Goal: Task Accomplishment & Management: Manage account settings

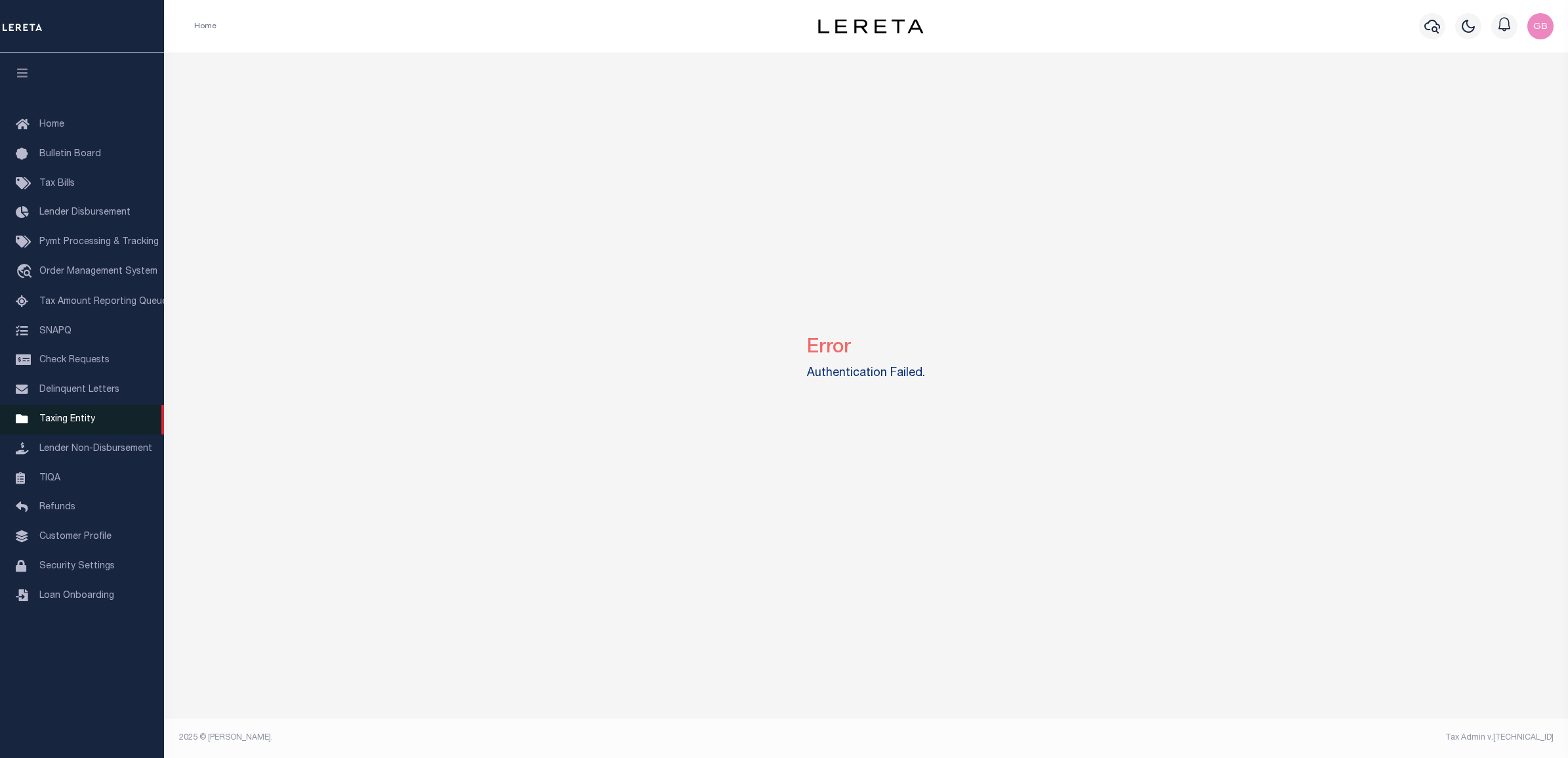
drag, startPoint x: 66, startPoint y: 427, endPoint x: 79, endPoint y: 427, distance: 13.0
click at [66, 424] on span "Taxing Entity" at bounding box center [67, 419] width 56 height 9
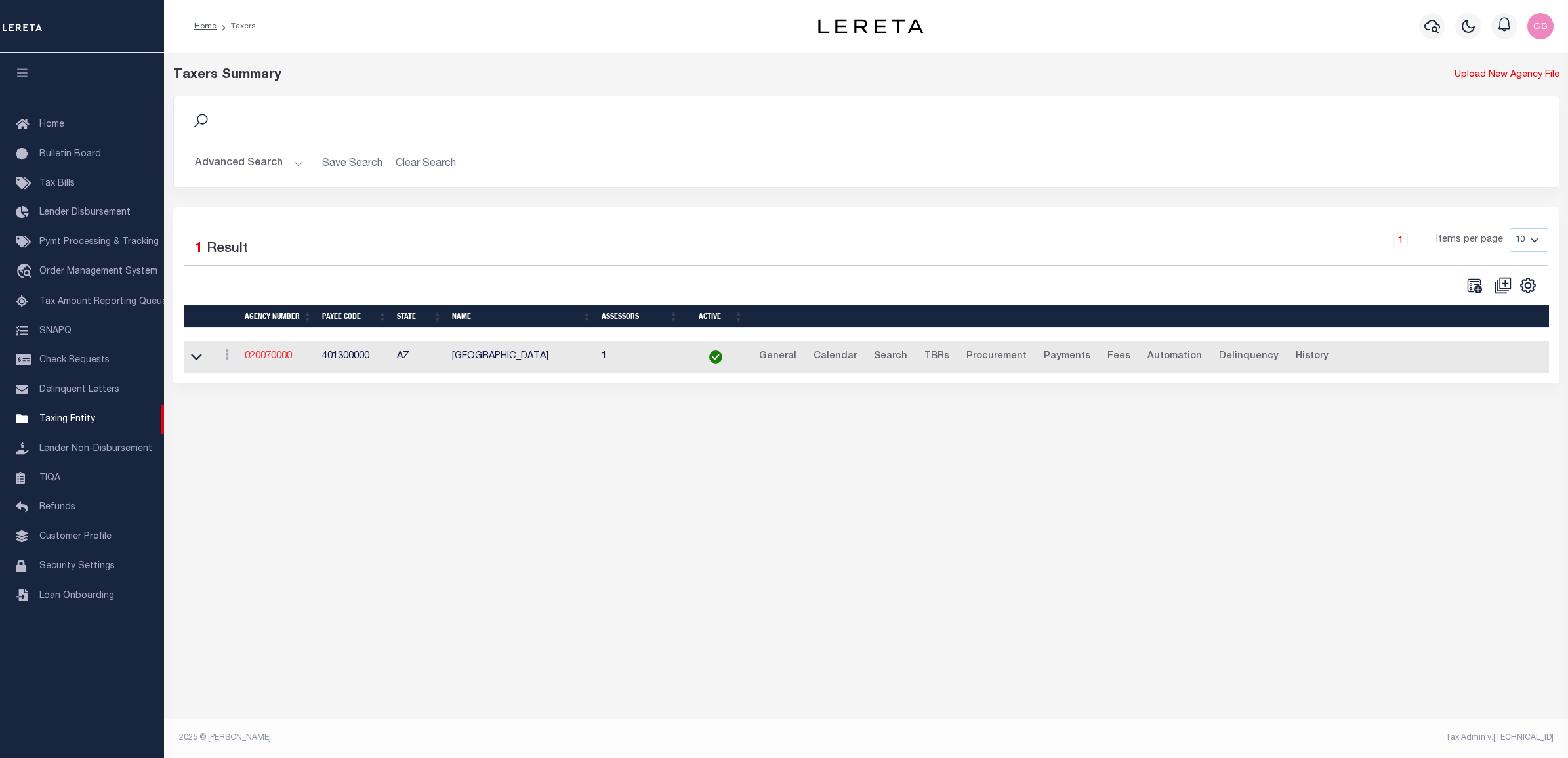
click at [275, 358] on link "020070000" at bounding box center [268, 356] width 47 height 9
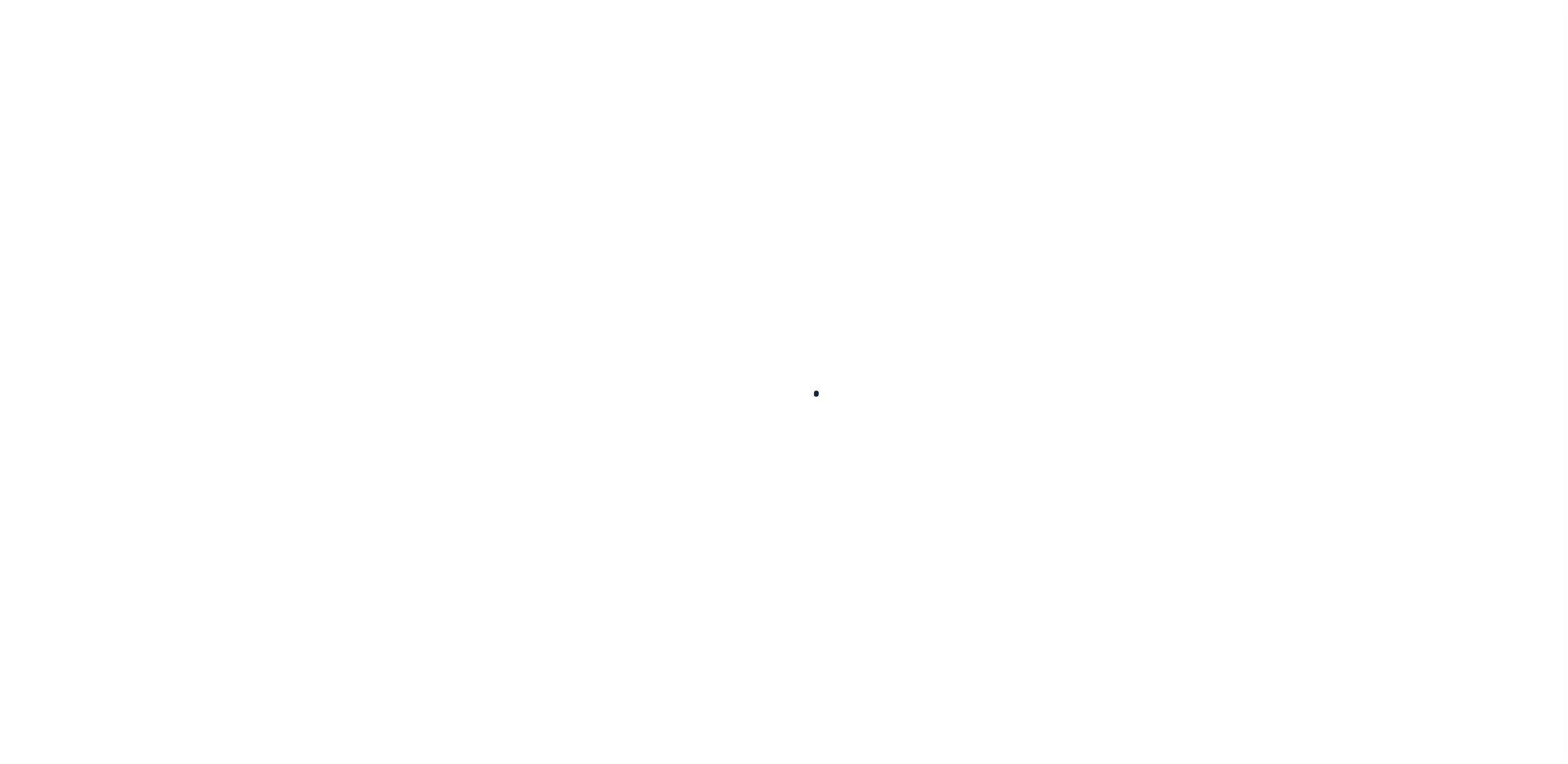
select select
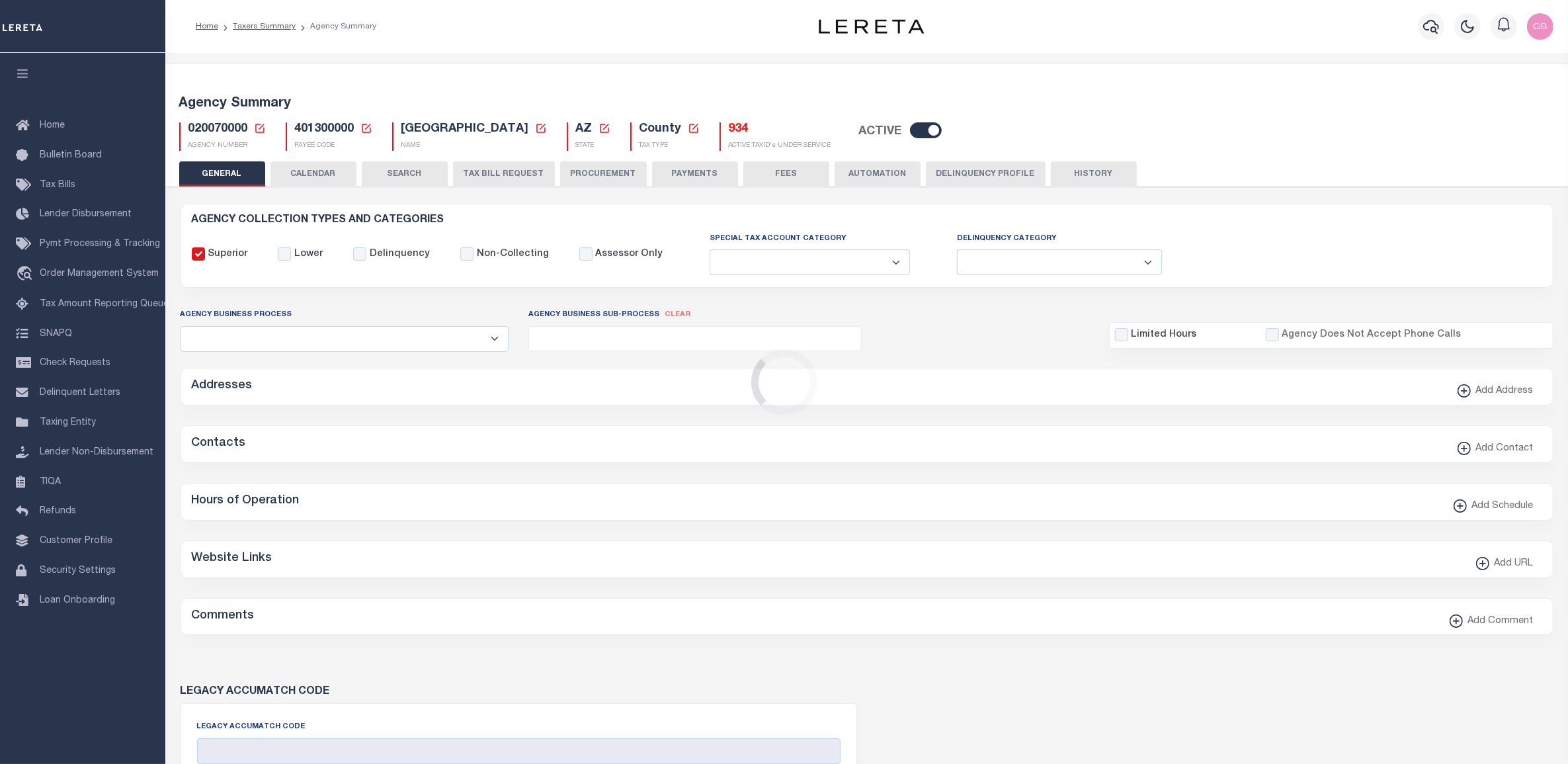
checkbox input "false"
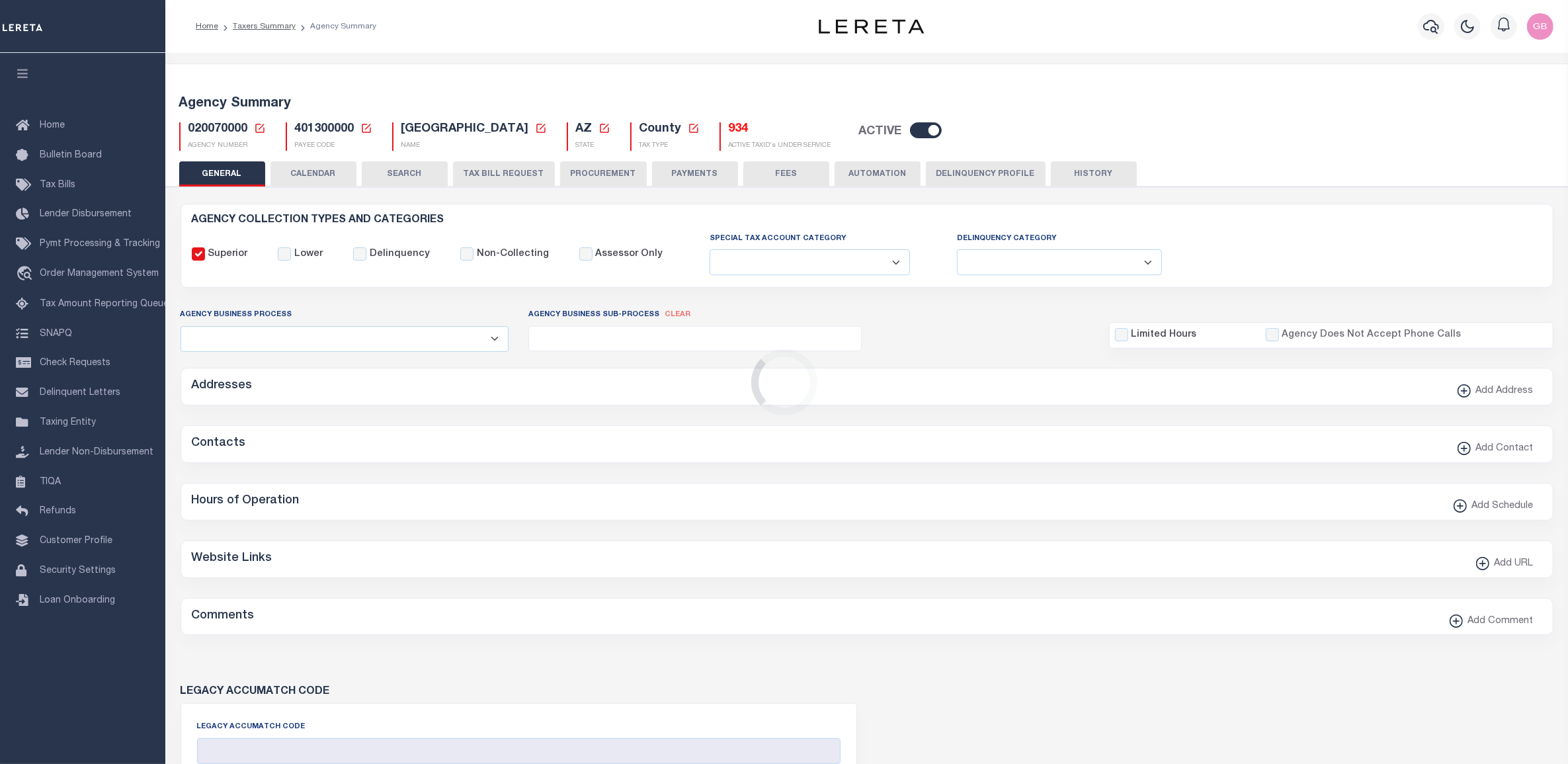
type input "401300000"
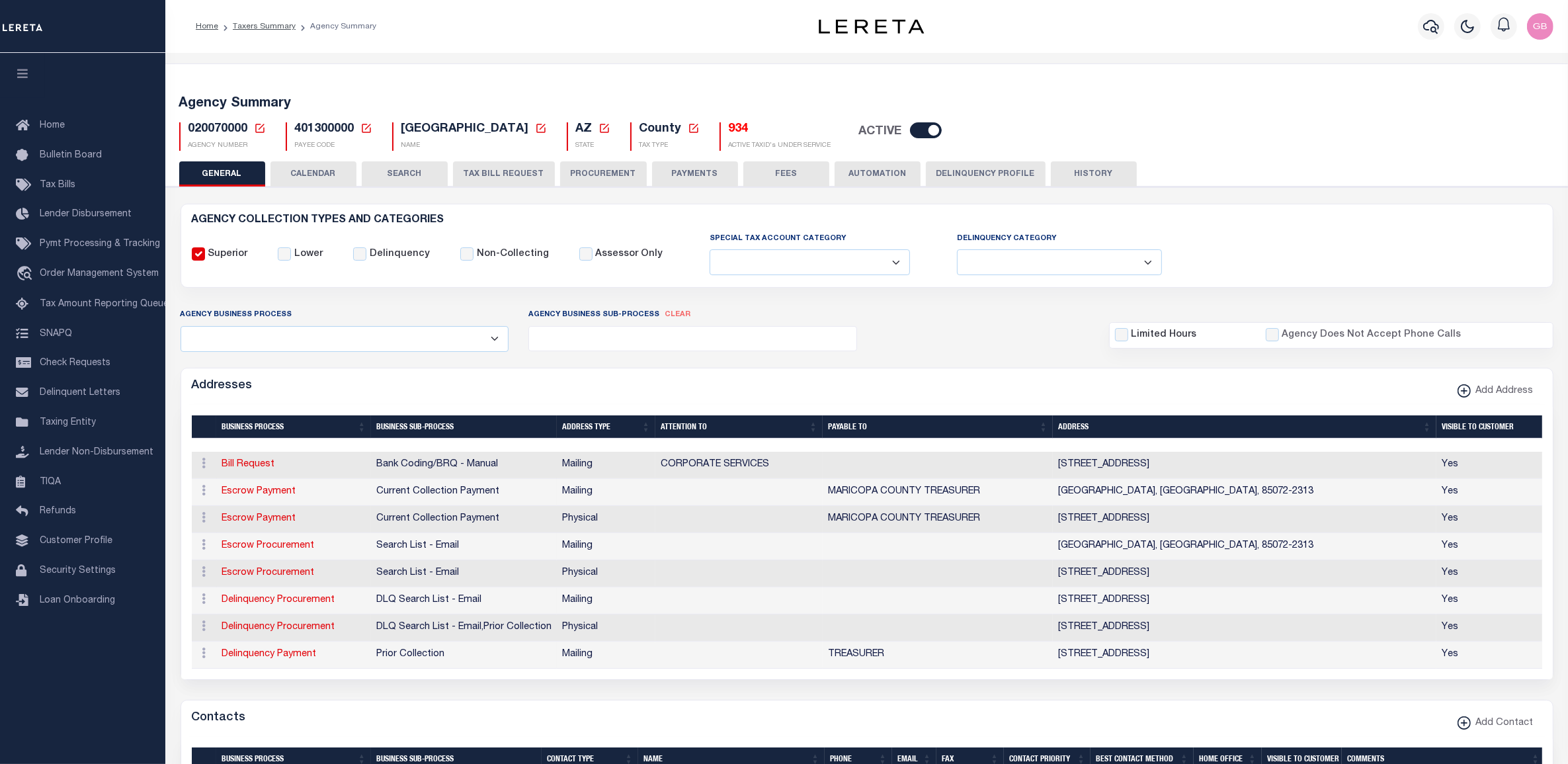
click at [489, 178] on button "TAX BILL REQUEST" at bounding box center [504, 174] width 102 height 25
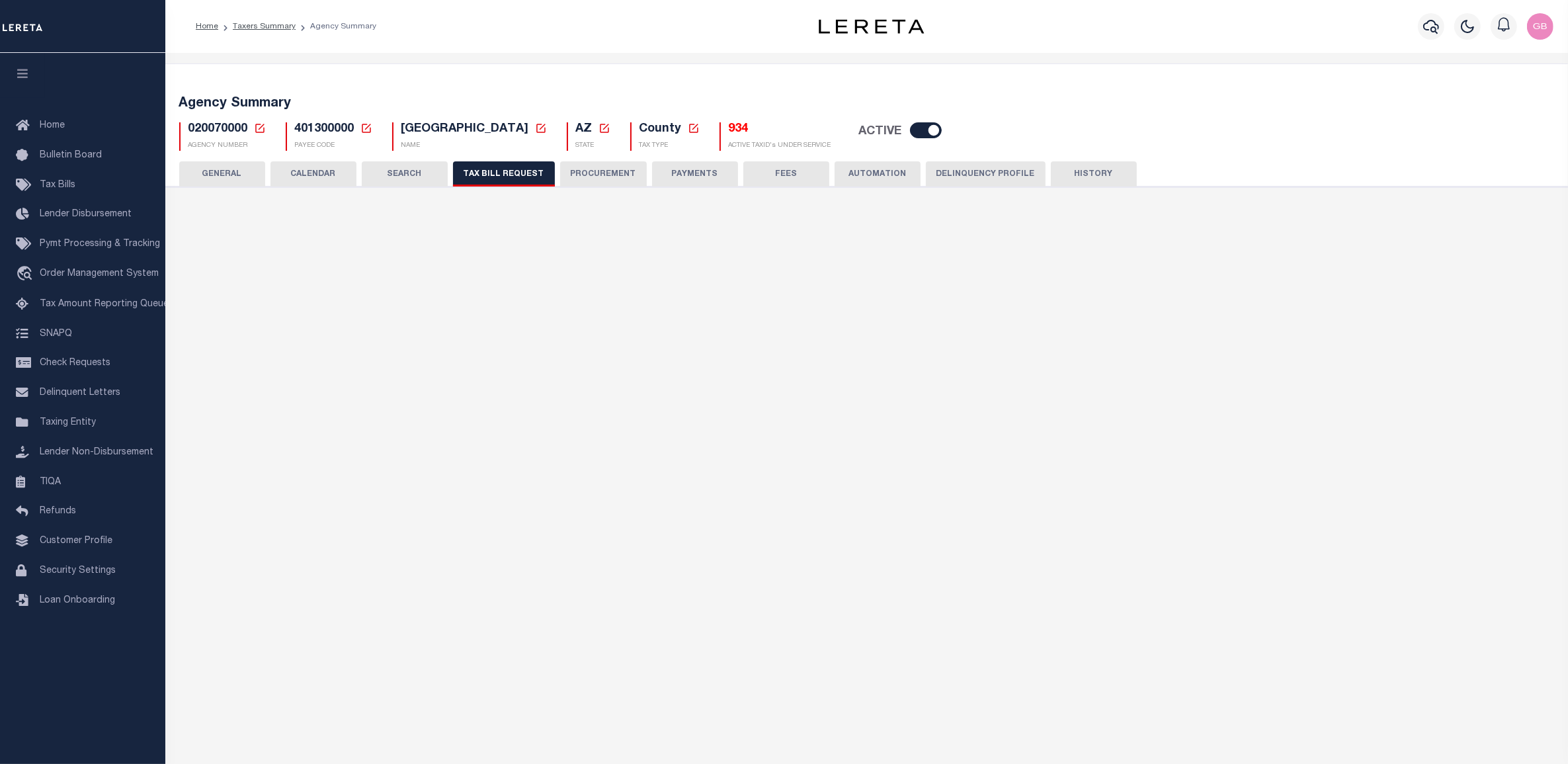
select select "28"
checkbox input "false"
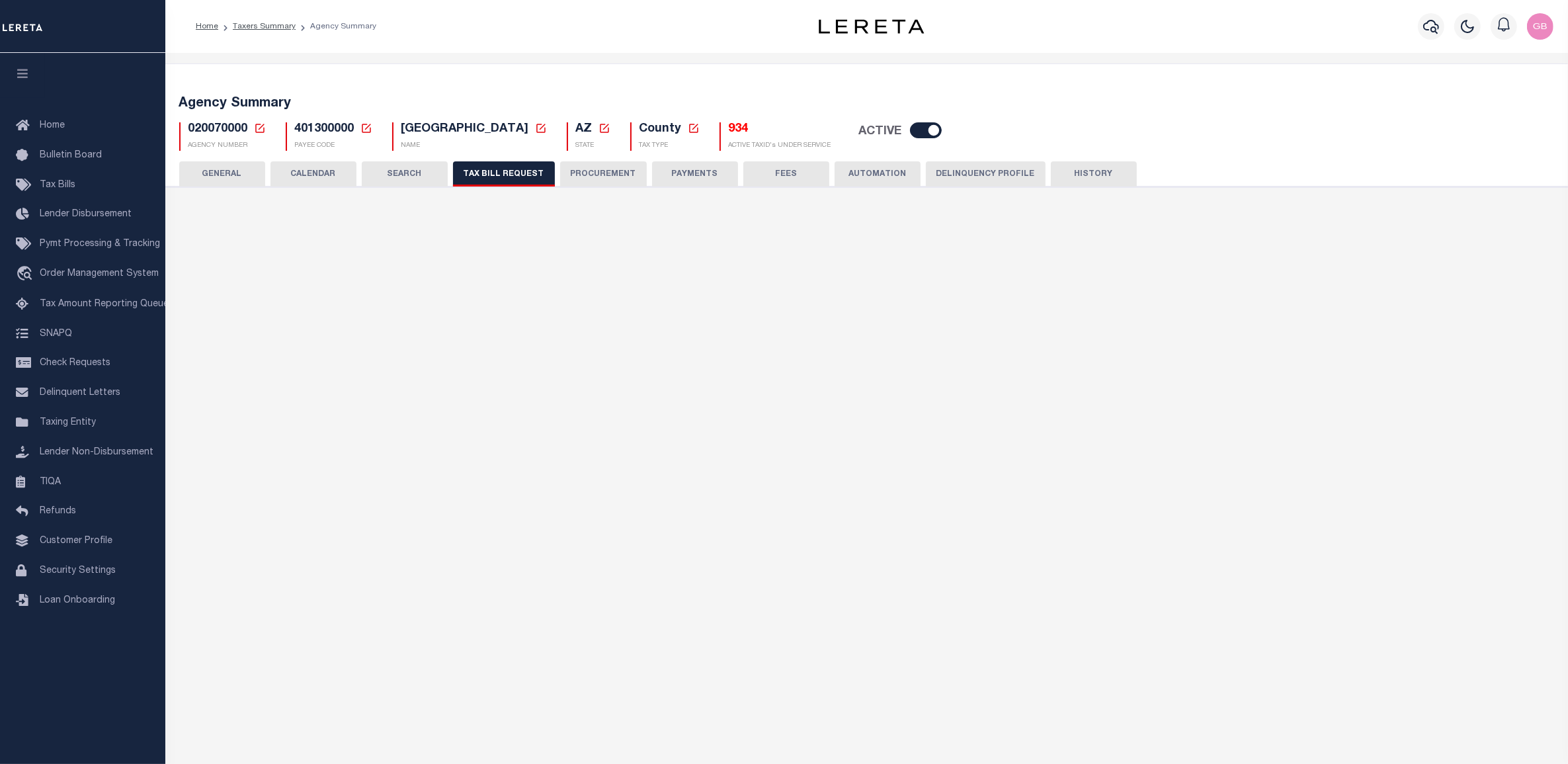
select select "22"
select select "true"
select select "14"
select select
select select "3"
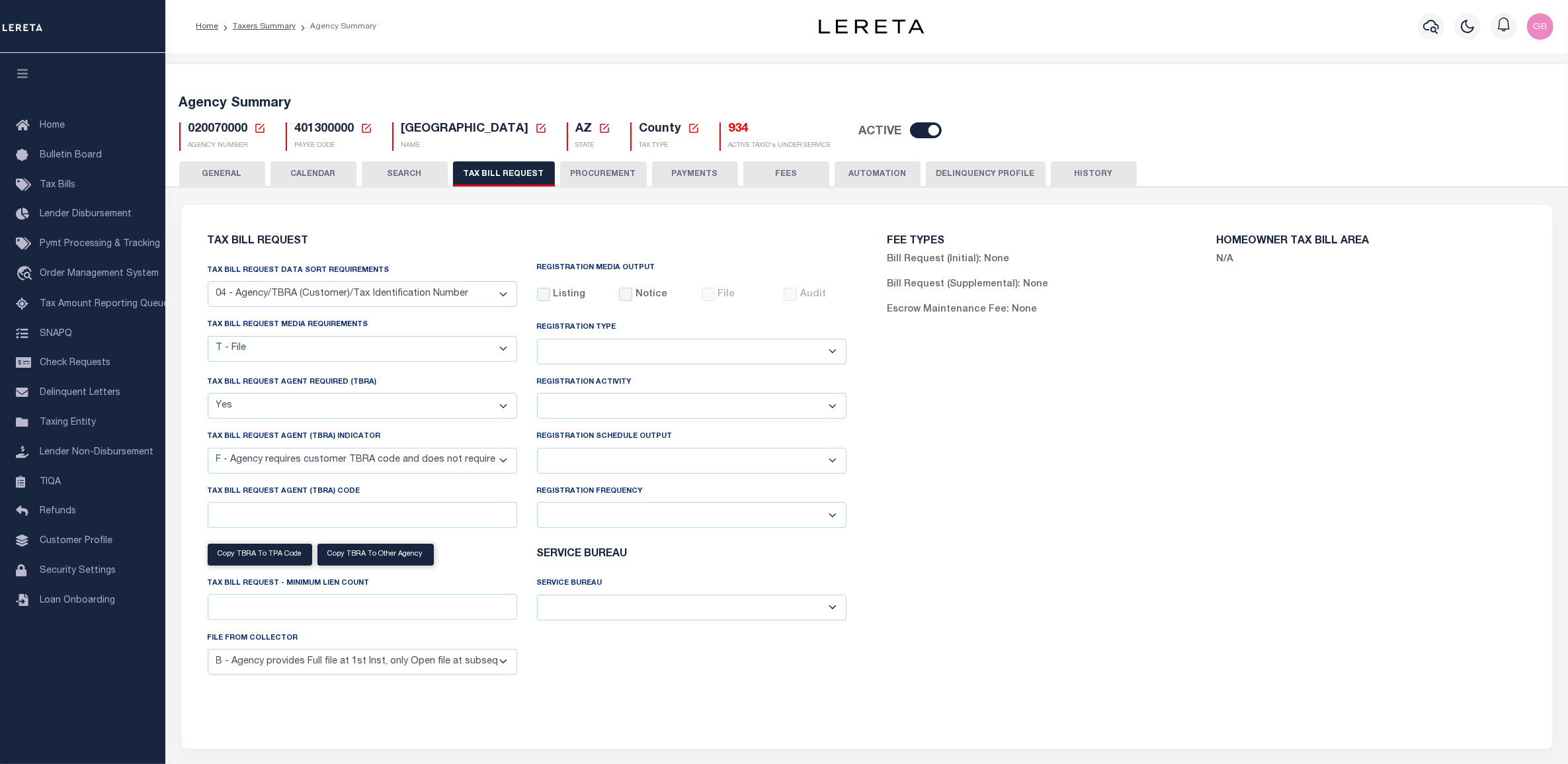
click at [837, 461] on select "Delta File Full File" at bounding box center [691, 461] width 310 height 26
select select "1"
click at [537, 451] on select "Delta File Full File" at bounding box center [691, 461] width 310 height 26
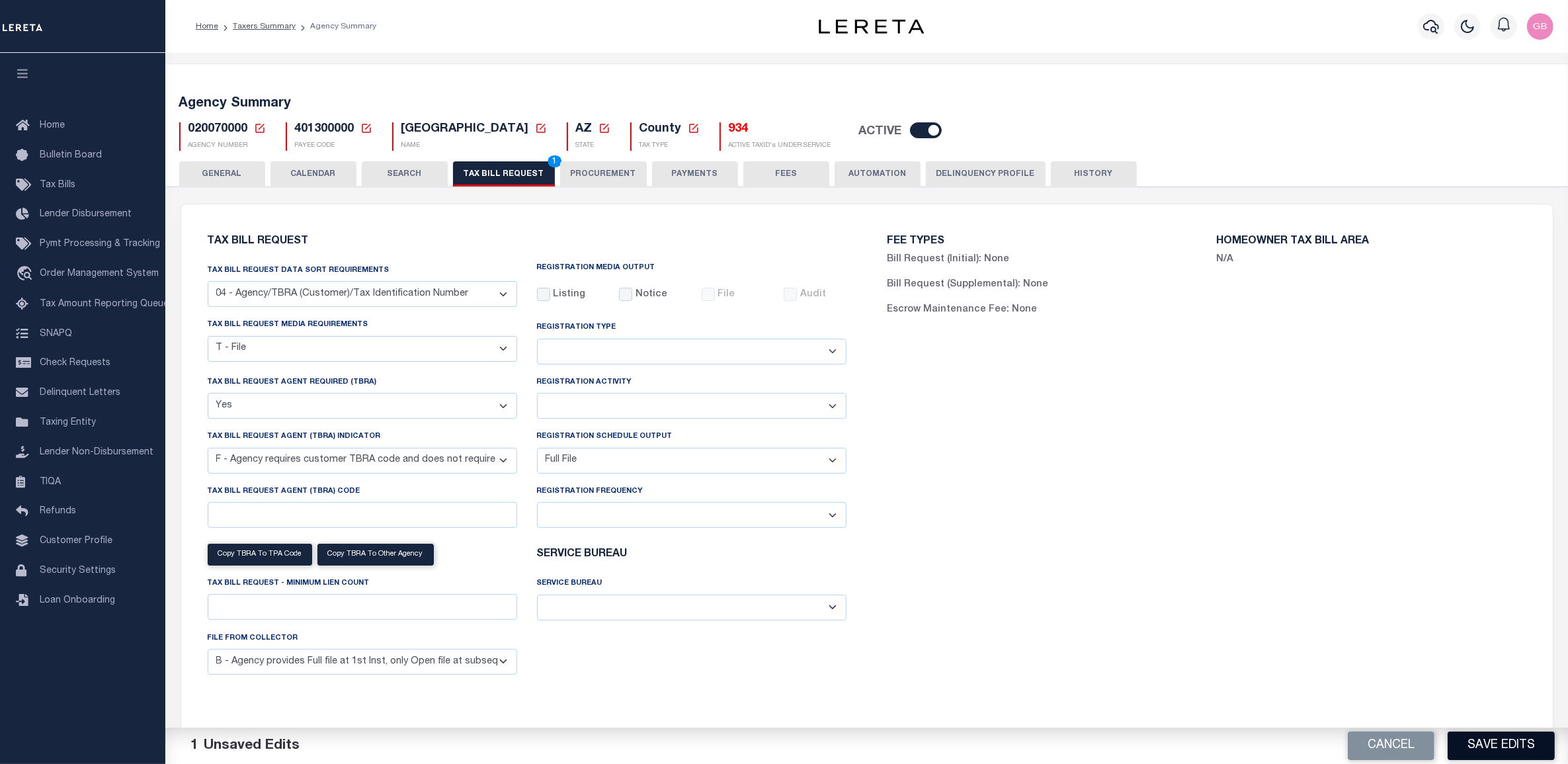
click at [1506, 738] on button "Save Edits" at bounding box center [1500, 746] width 107 height 29
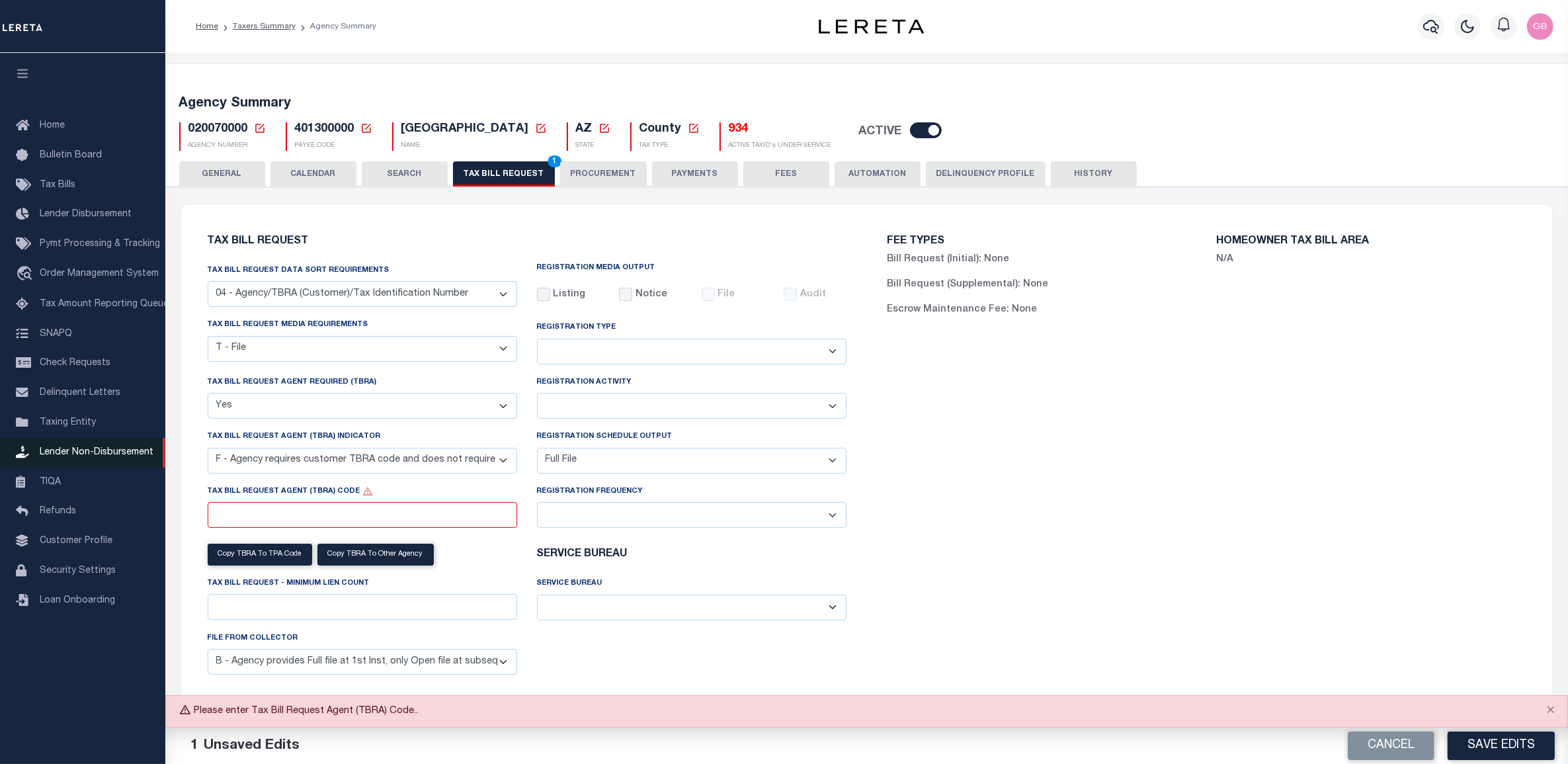
drag, startPoint x: 51, startPoint y: 427, endPoint x: 139, endPoint y: 446, distance: 90.0
click at [51, 427] on span "Taxing Entity" at bounding box center [68, 423] width 56 height 9
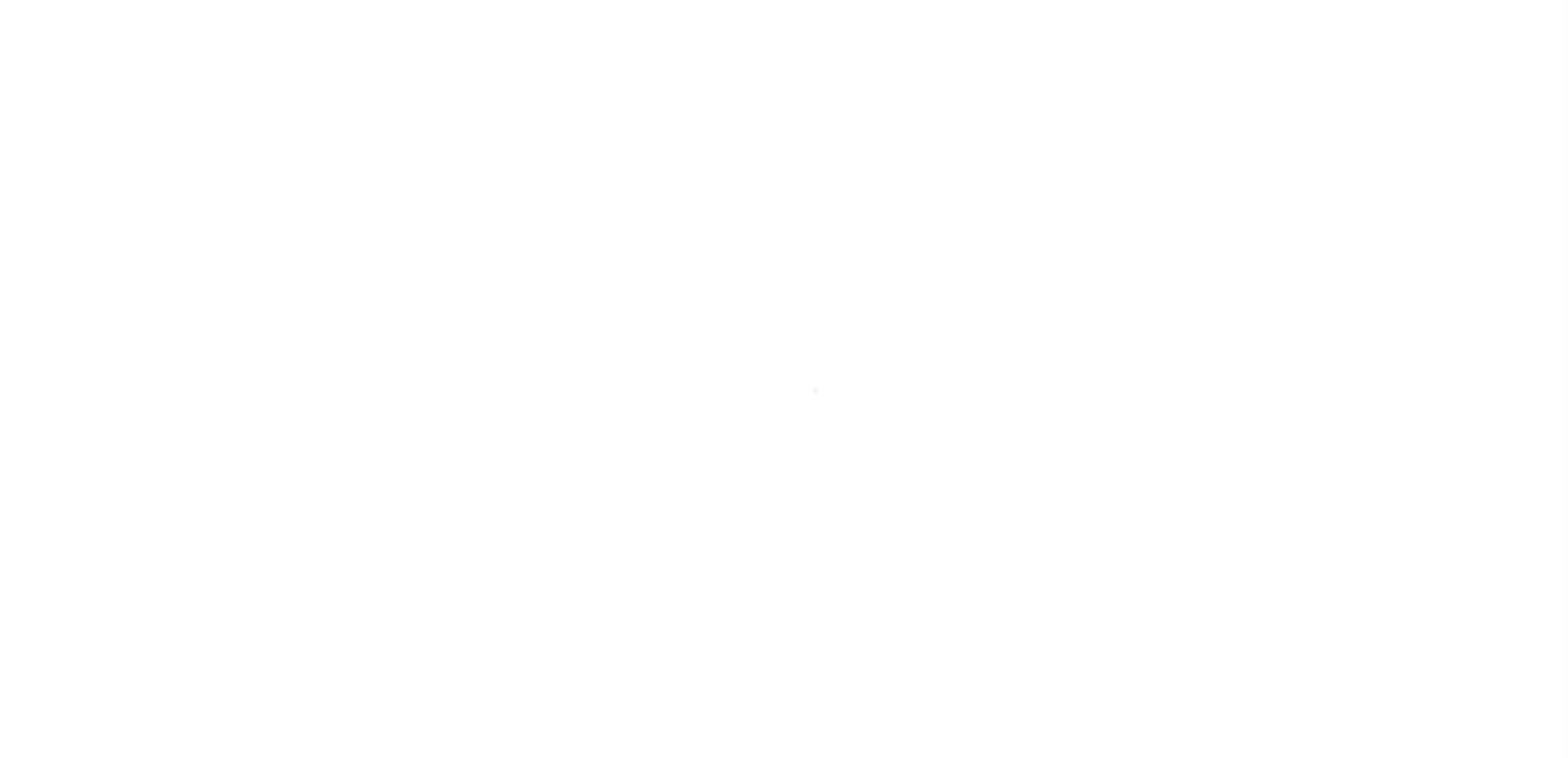
select select
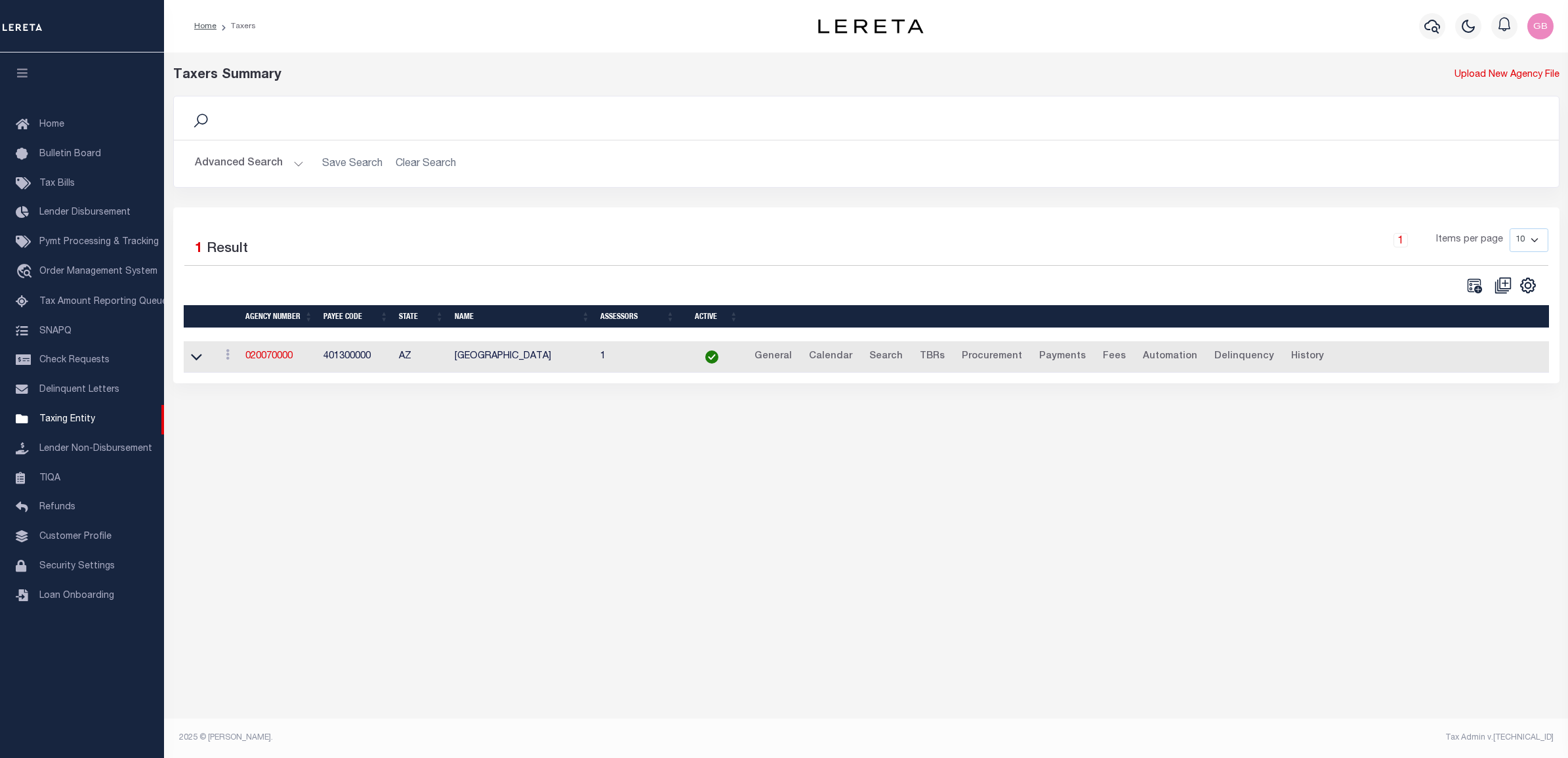
click at [302, 158] on h2 "Advanced Search Save Search Clear Search tblPayees_dynamictable_____DefaultSave…" at bounding box center [866, 164] width 1364 height 26
click at [293, 161] on button "Advanced Search" at bounding box center [249, 164] width 109 height 26
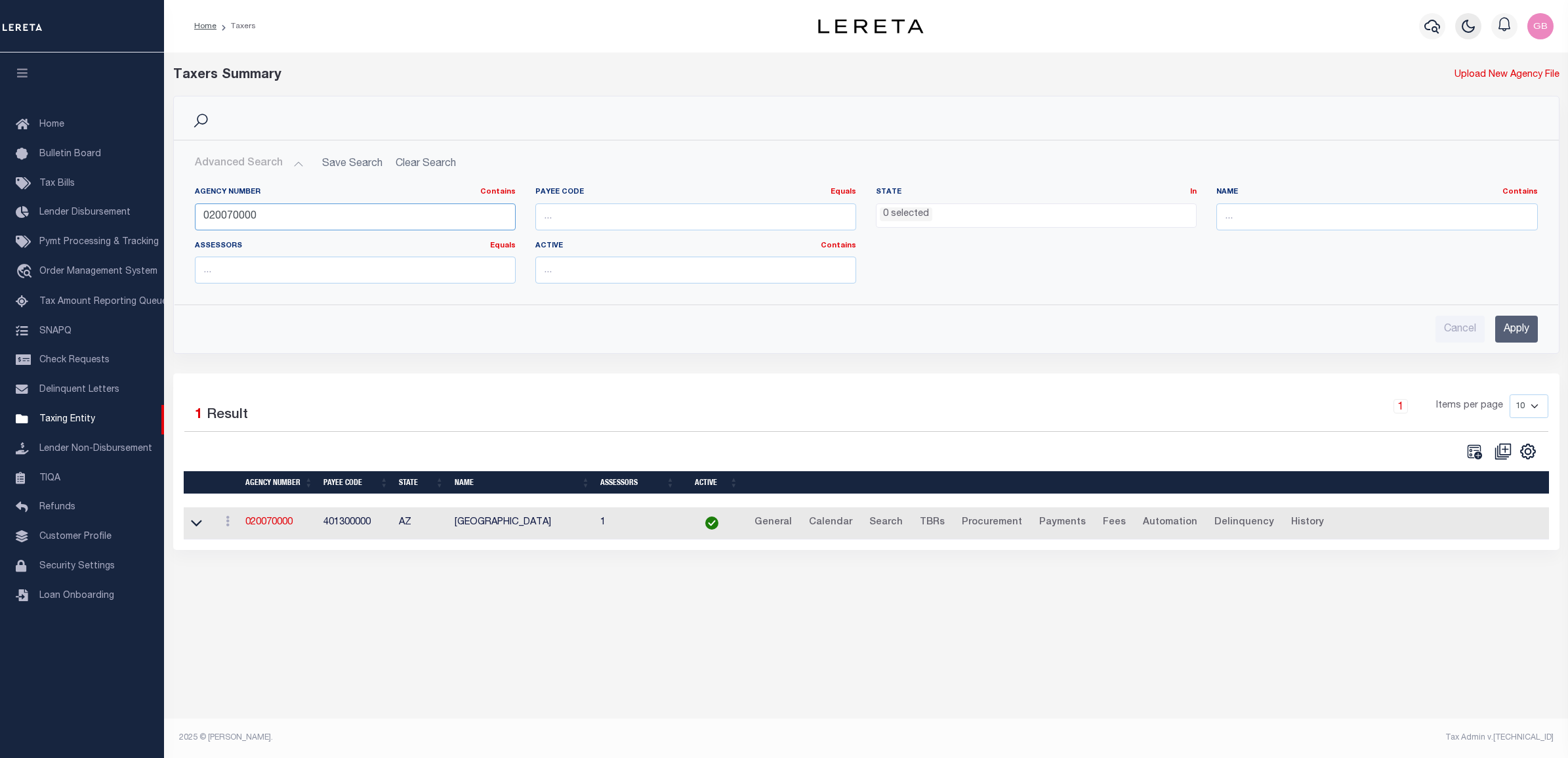
drag, startPoint x: 294, startPoint y: 212, endPoint x: 1467, endPoint y: 27, distance: 1187.5
click at [117, 202] on div "Home Taxers Profile" at bounding box center [784, 367] width 1568 height 735
type input "270020000"
click at [1516, 325] on input "Apply" at bounding box center [1517, 329] width 43 height 27
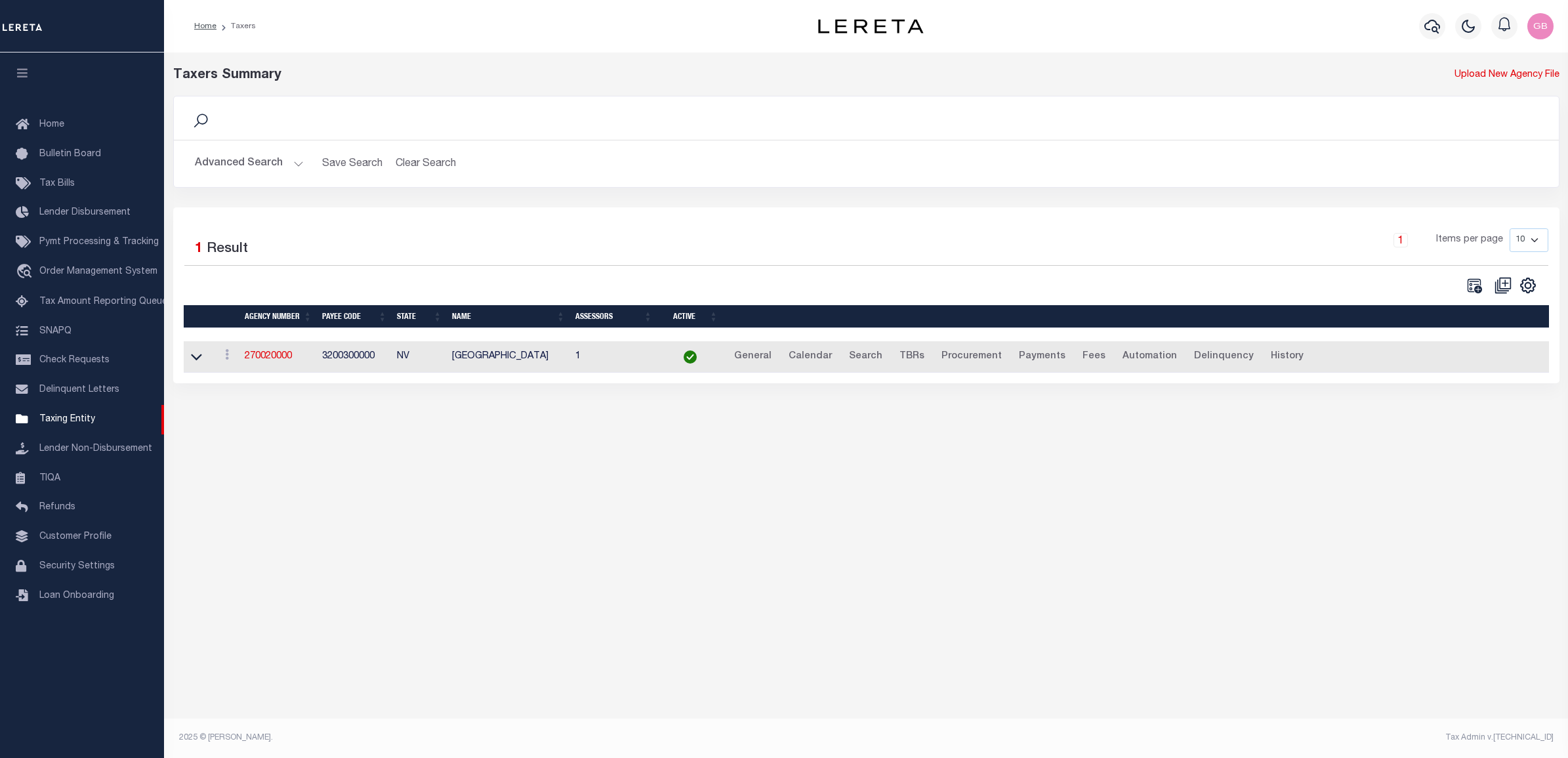
click at [830, 348] on td "General Calendar Search TBRs Procurement Payments Fees Automation Delinquency H…" at bounding box center [1137, 357] width 827 height 32
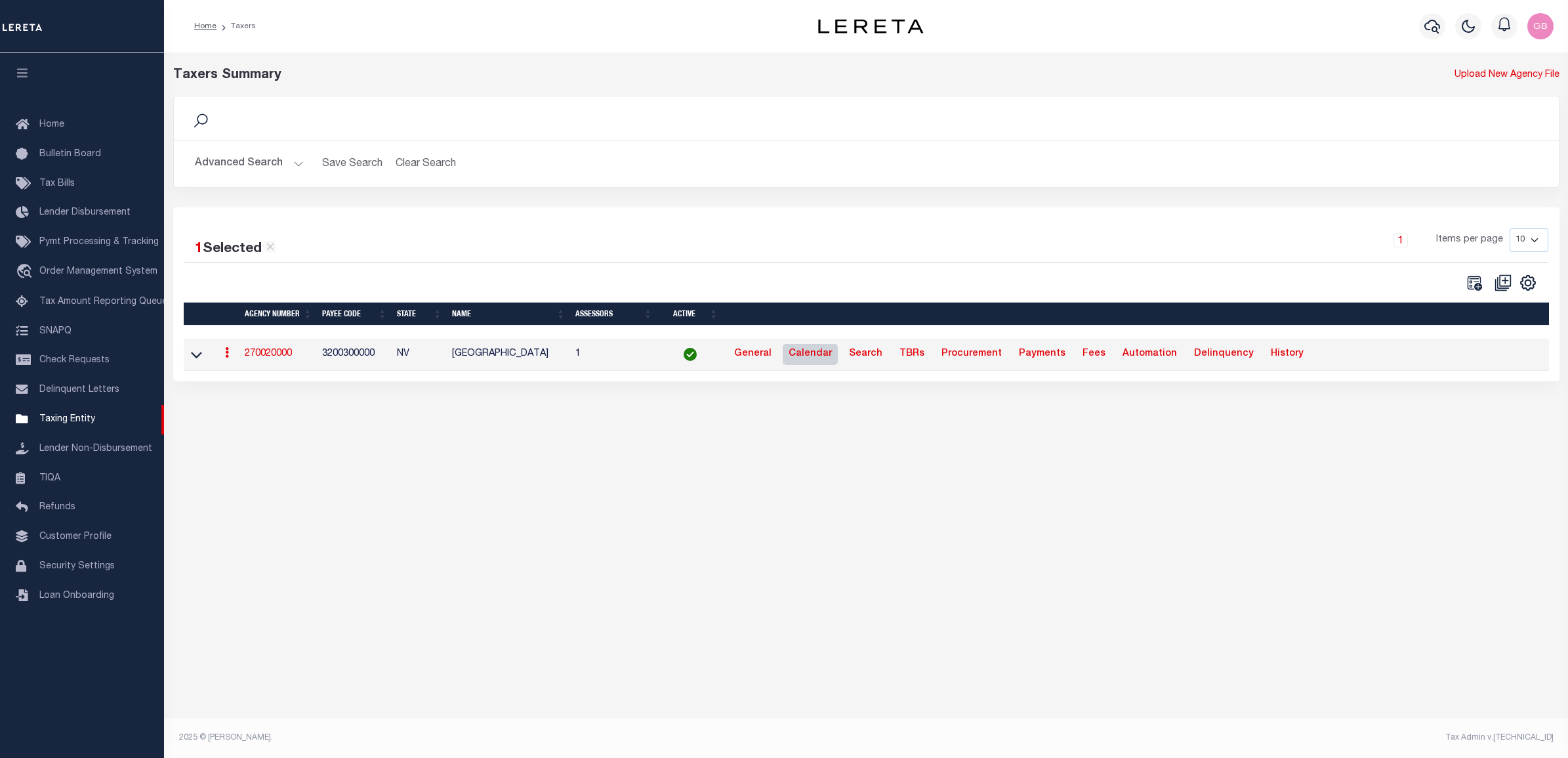
click at [814, 354] on link "Calendar" at bounding box center [810, 354] width 55 height 21
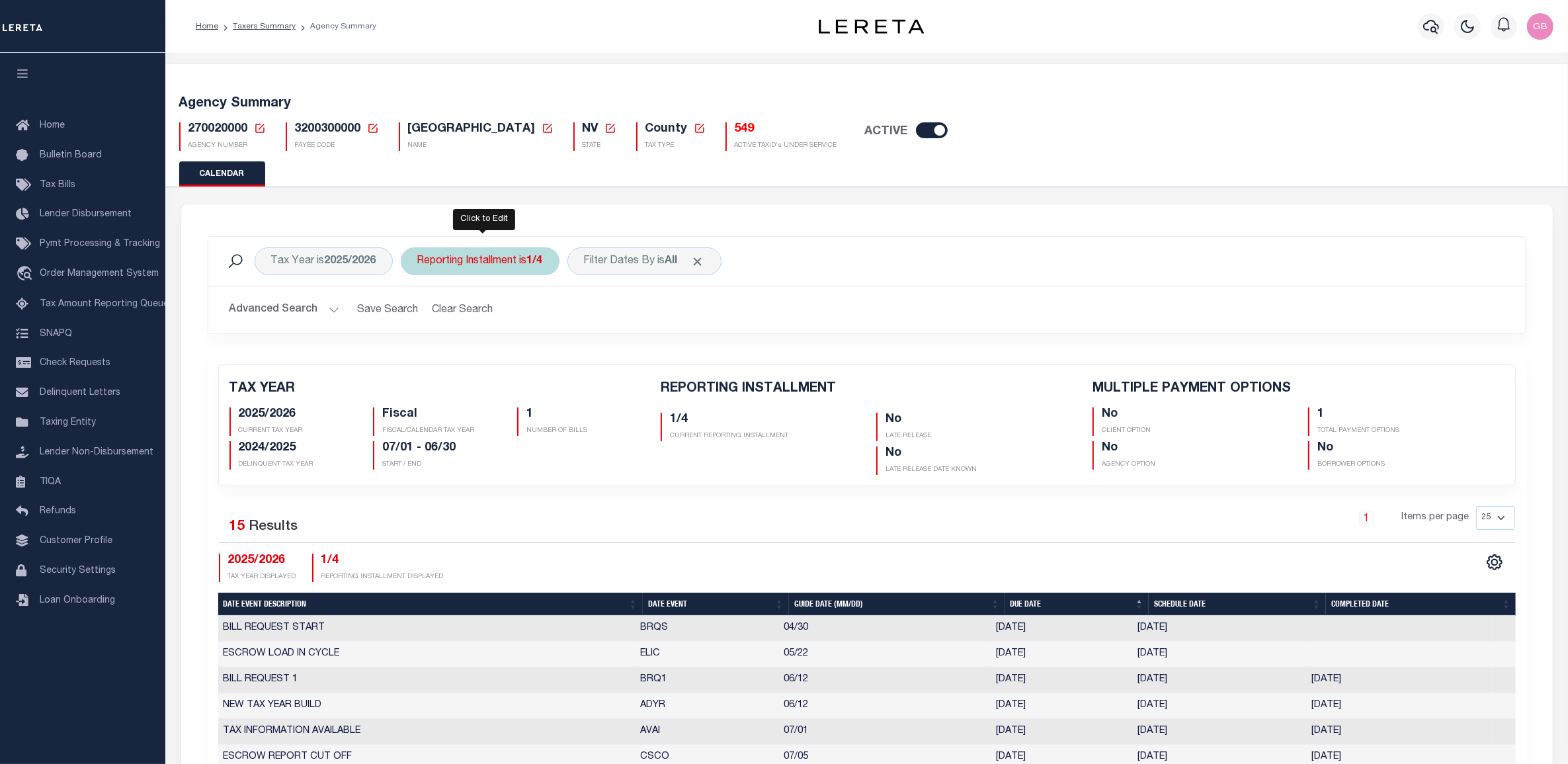
click at [520, 253] on div "Reporting Installment is 1/4" at bounding box center [480, 261] width 159 height 28
click at [476, 326] on select "1/4 2/4 3/4 4/4" at bounding box center [515, 326] width 195 height 25
select select "4/4"
click at [419, 314] on select "1/4 2/4 3/4 4/4" at bounding box center [515, 326] width 195 height 25
click at [599, 355] on input "Apply" at bounding box center [593, 354] width 39 height 22
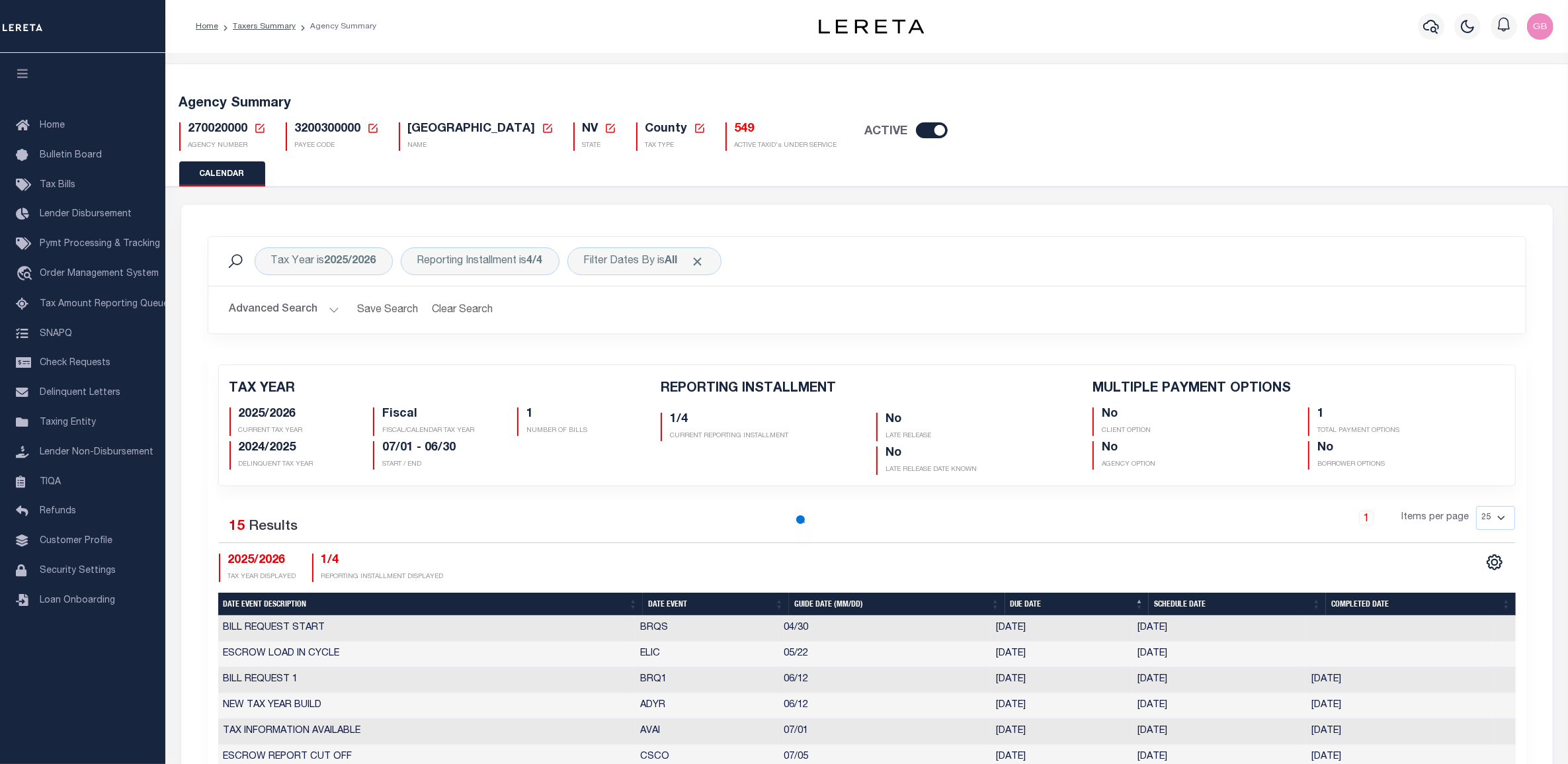
checkbox input "false"
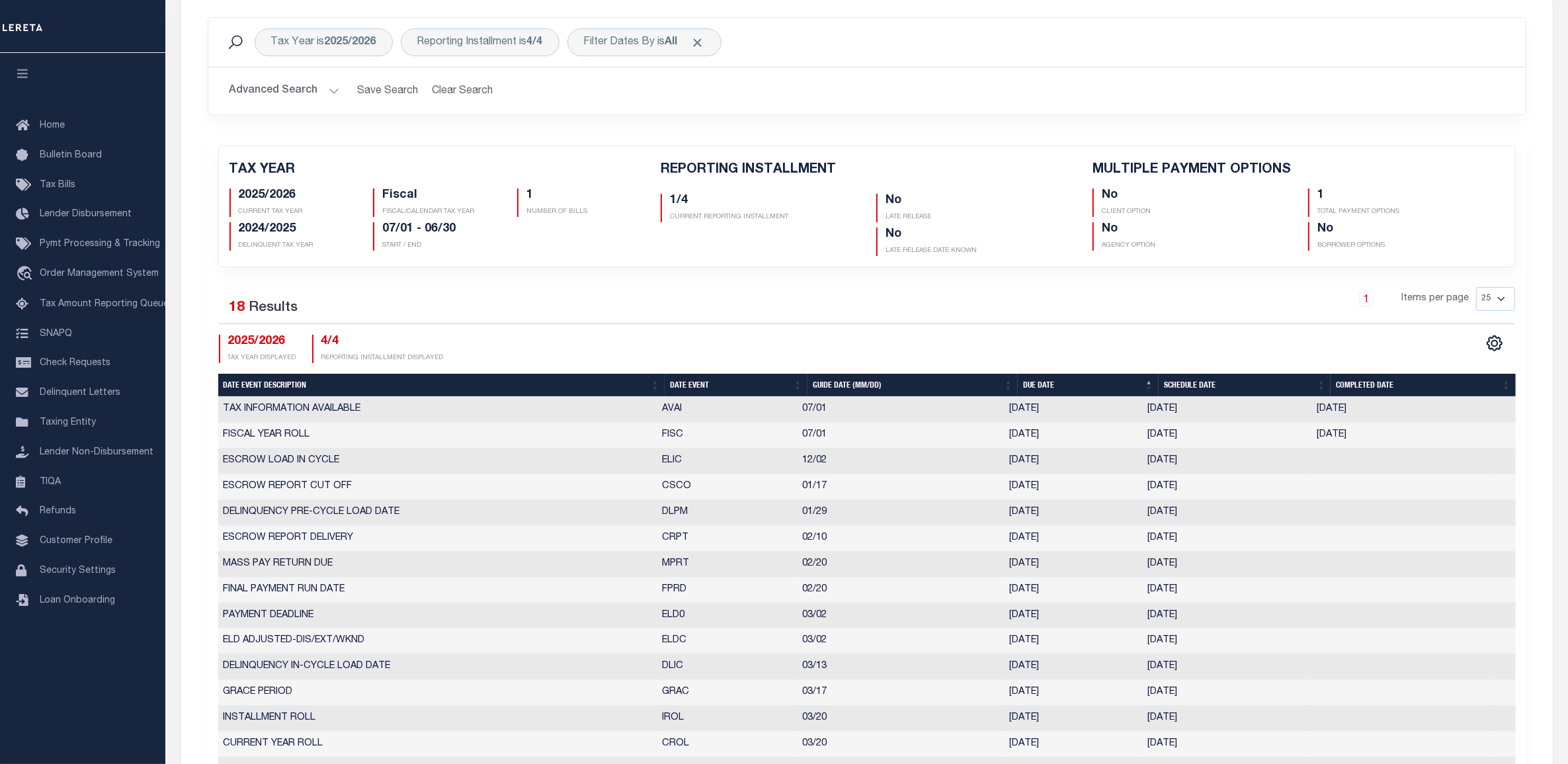
scroll to position [413, 0]
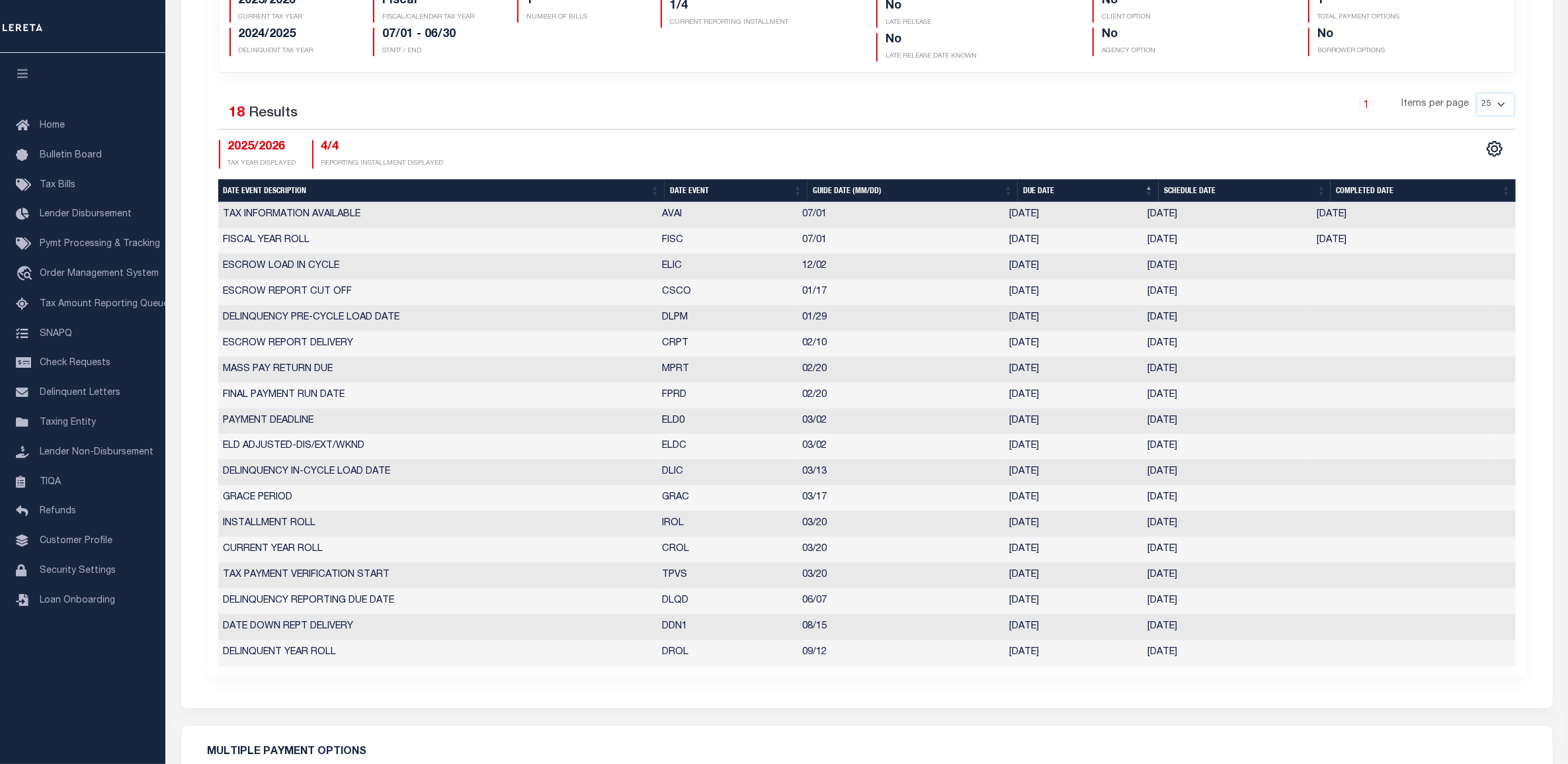
drag, startPoint x: 240, startPoint y: 421, endPoint x: 260, endPoint y: 438, distance: 26.2
click at [240, 421] on td "PAYMENT DEADLINE" at bounding box center [438, 422] width 439 height 26
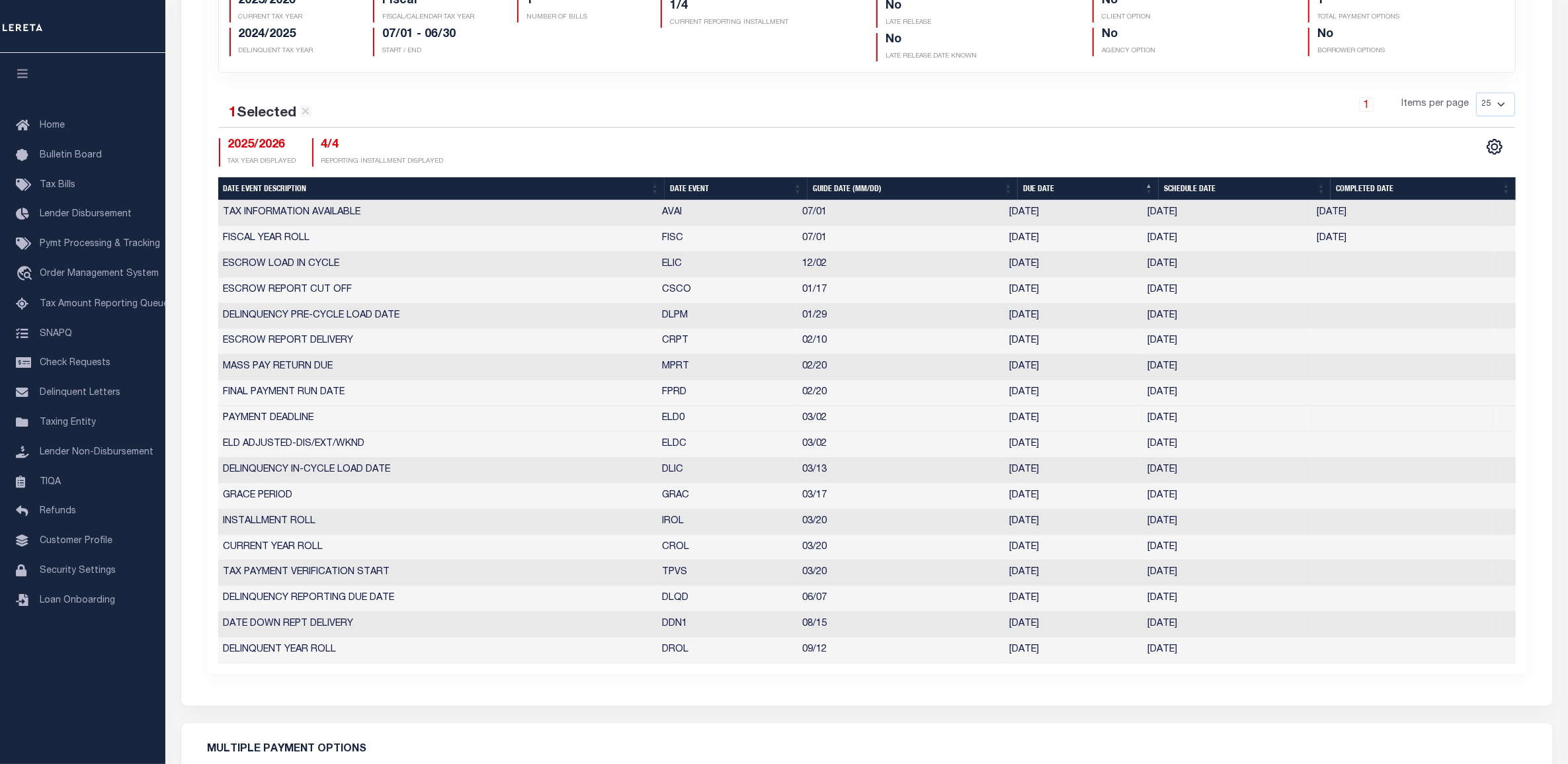
click at [425, 397] on td "FINAL PAYMENT RUN DATE" at bounding box center [438, 393] width 439 height 26
